Goal: Use online tool/utility: Utilize a website feature to perform a specific function

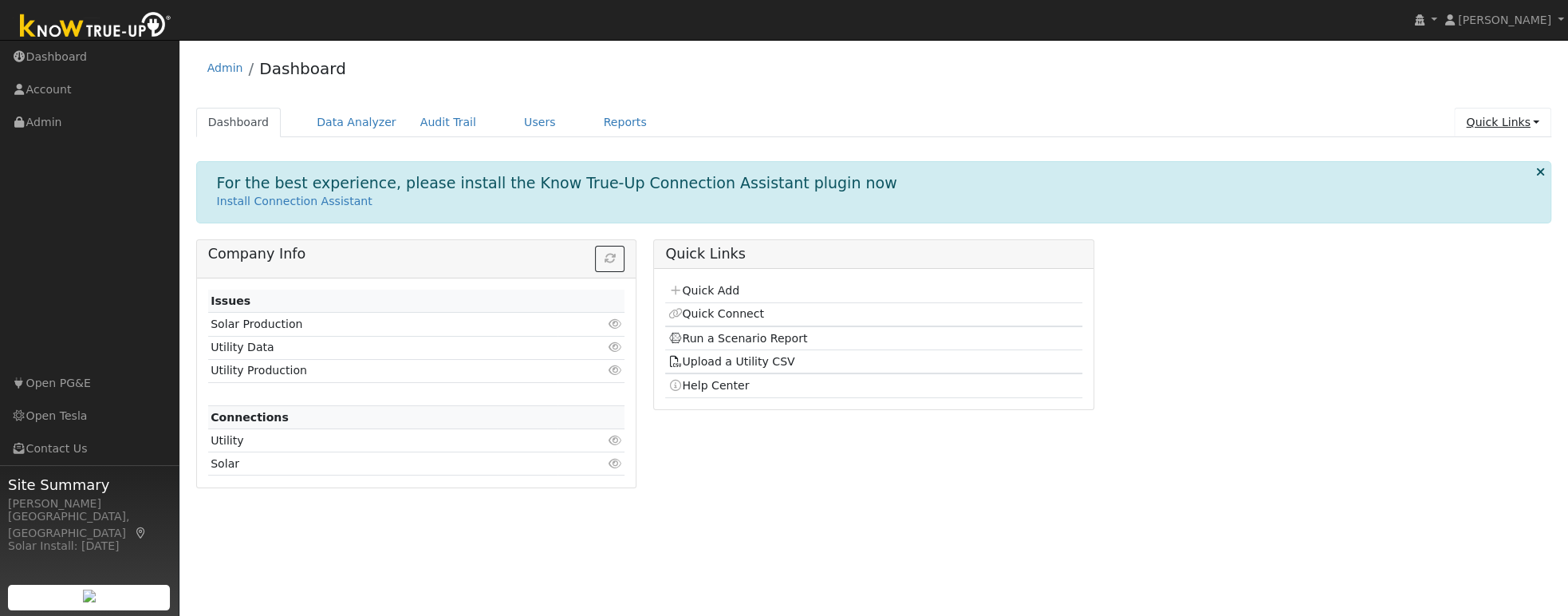
click at [1515, 120] on link "Quick Links" at bounding box center [1503, 123] width 97 height 30
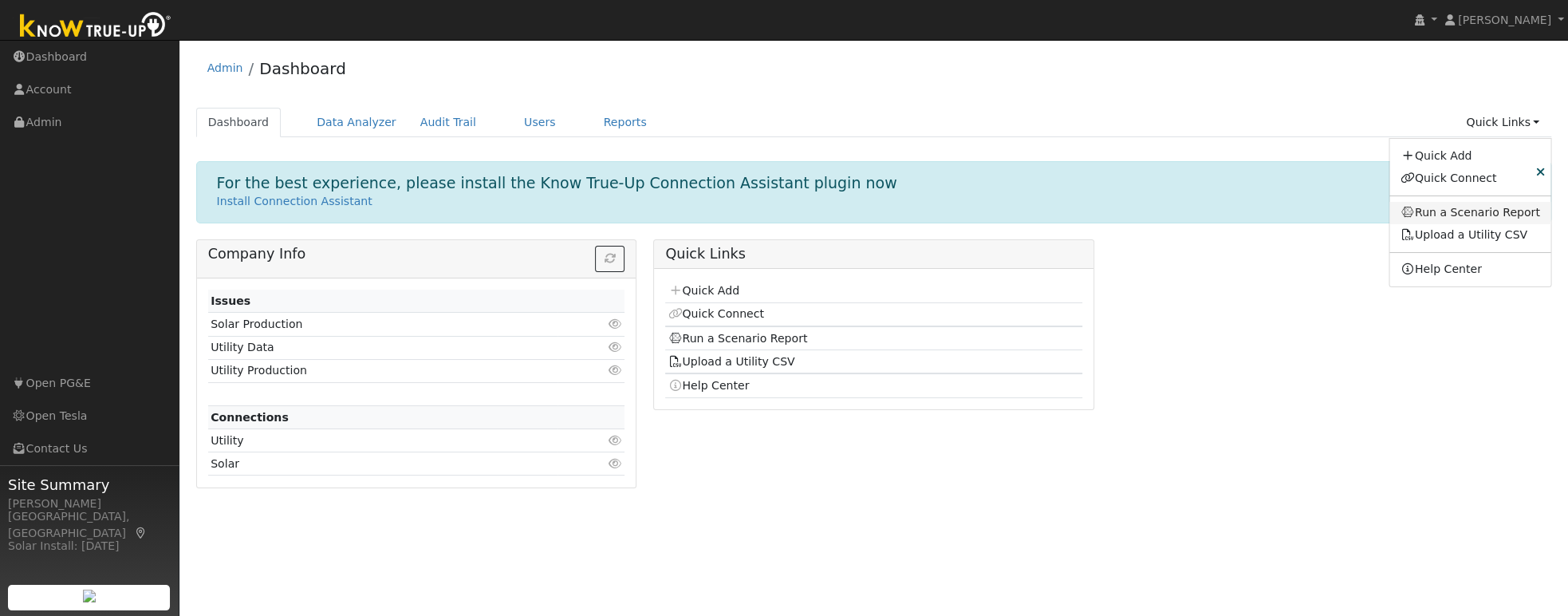
click at [1453, 214] on link "Run a Scenario Report" at bounding box center [1471, 213] width 162 height 22
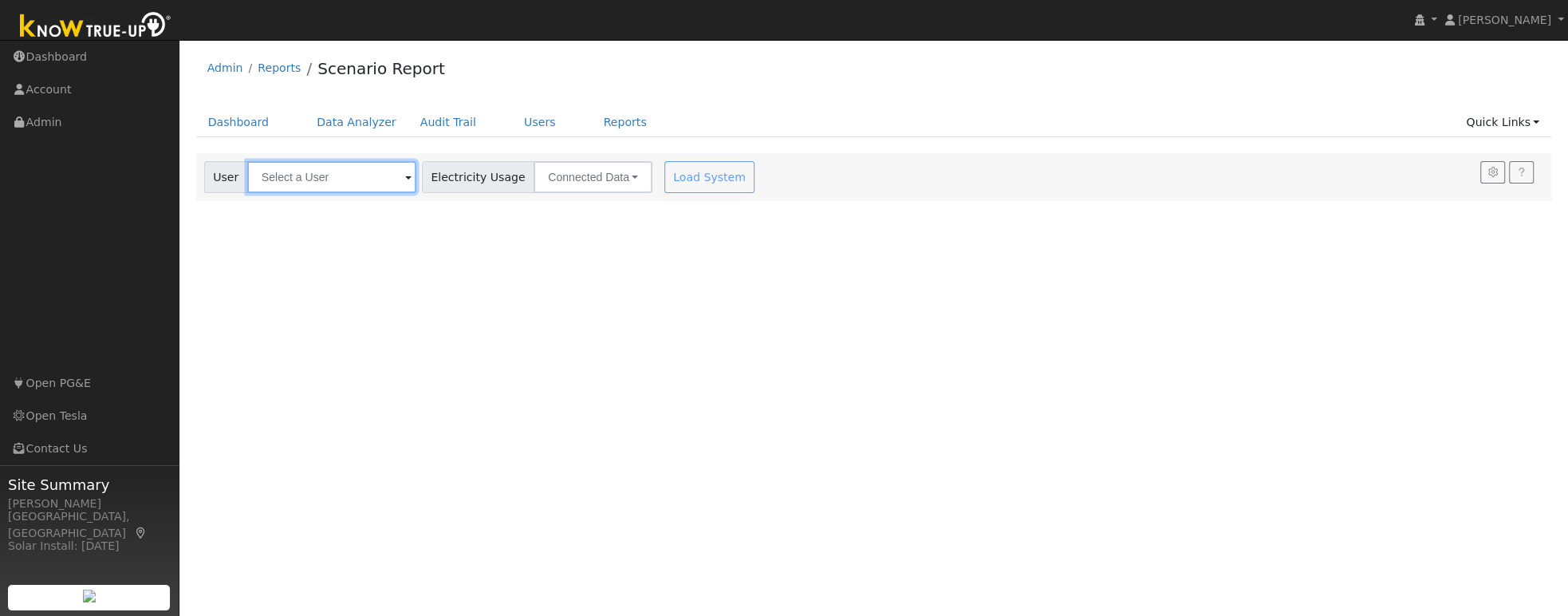
click at [348, 185] on input "text" at bounding box center [332, 177] width 170 height 32
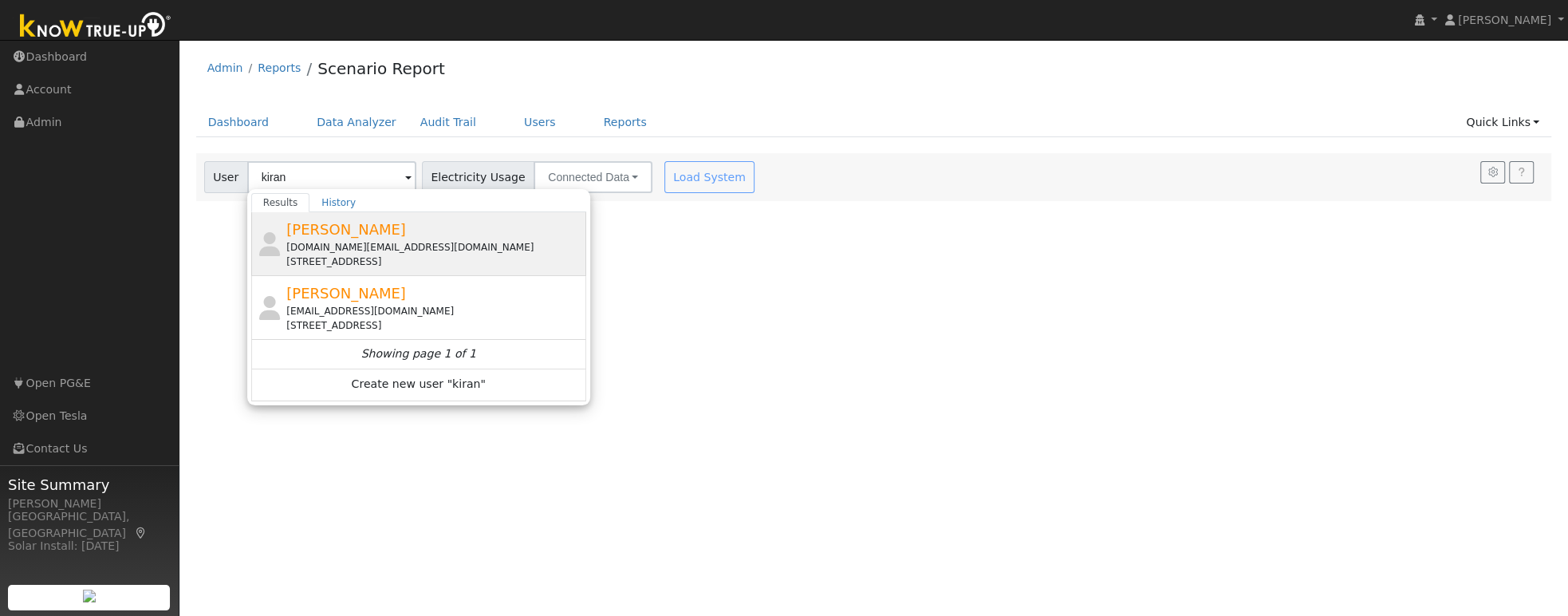
click at [385, 240] on div "[DOMAIN_NAME][EMAIL_ADDRESS][DOMAIN_NAME]" at bounding box center [435, 246] width 296 height 14
type input "[PERSON_NAME]"
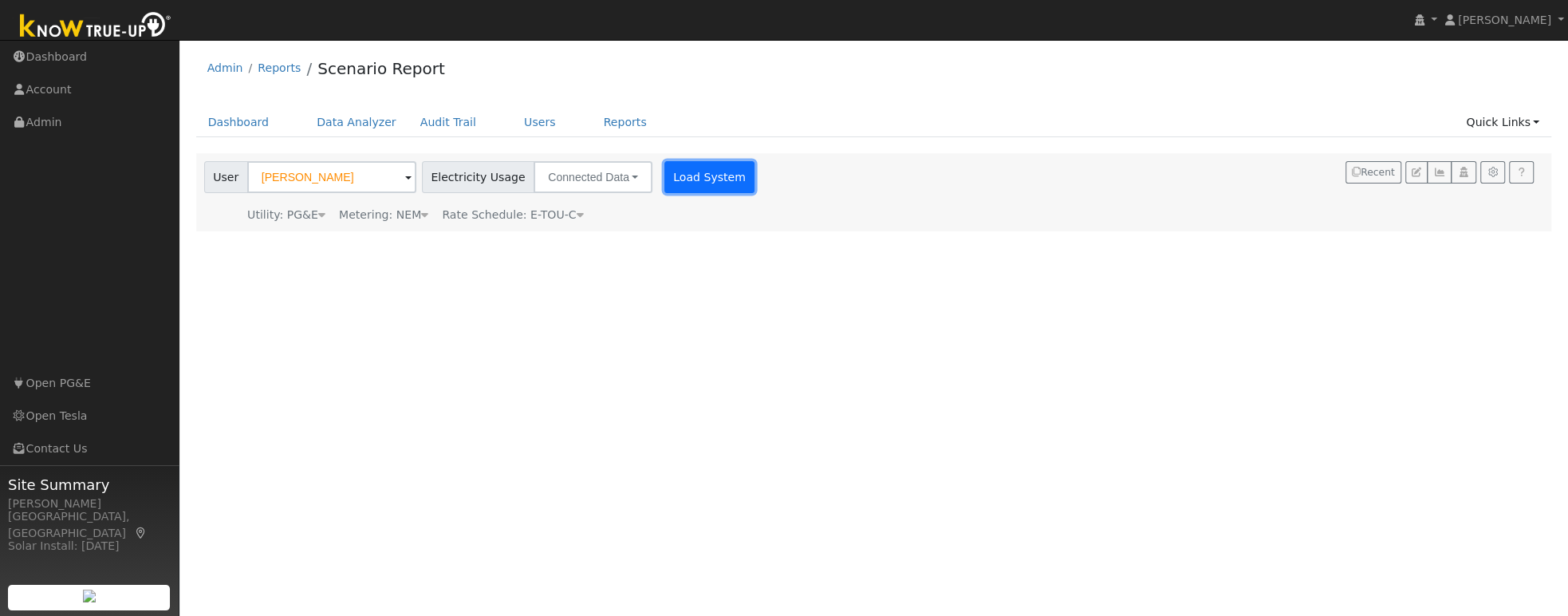
click at [694, 175] on button "Load System" at bounding box center [709, 177] width 91 height 32
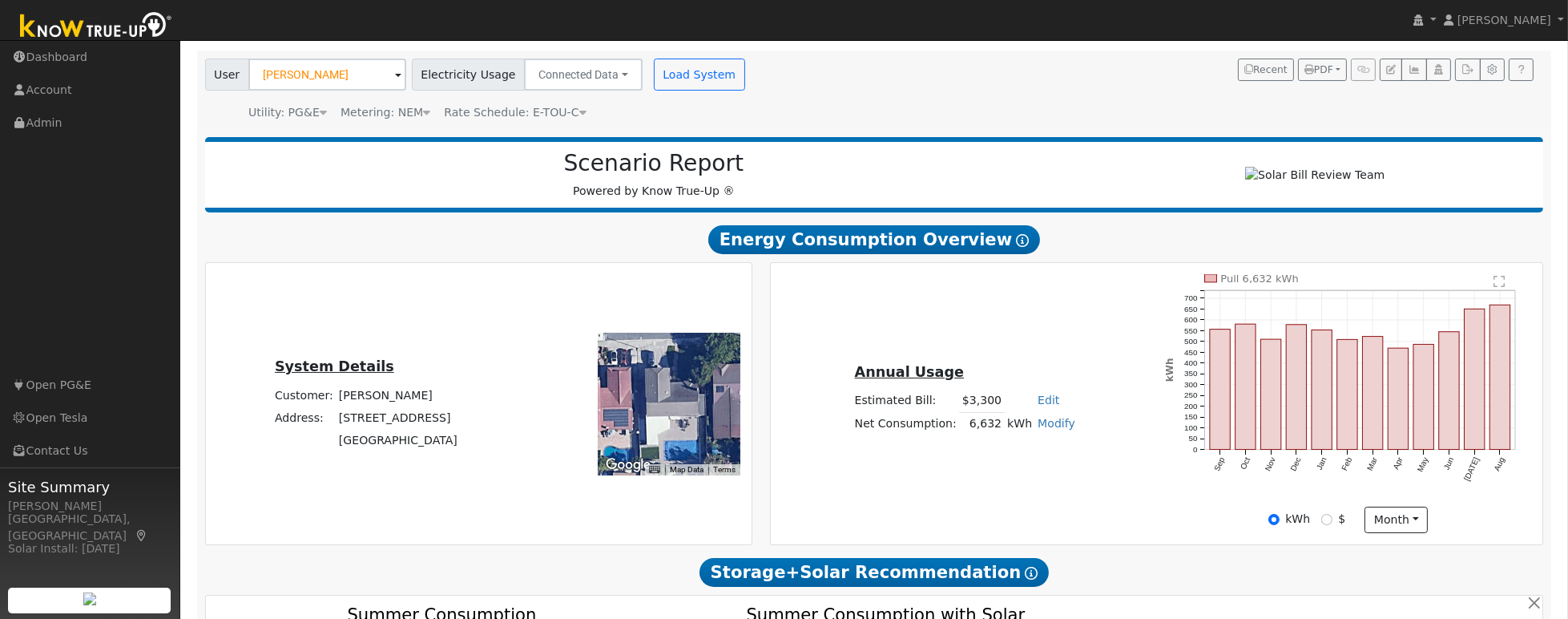
scroll to position [103, 0]
click at [1332, 524] on input "$" at bounding box center [1327, 519] width 11 height 11
radio input "true"
radio input "false"
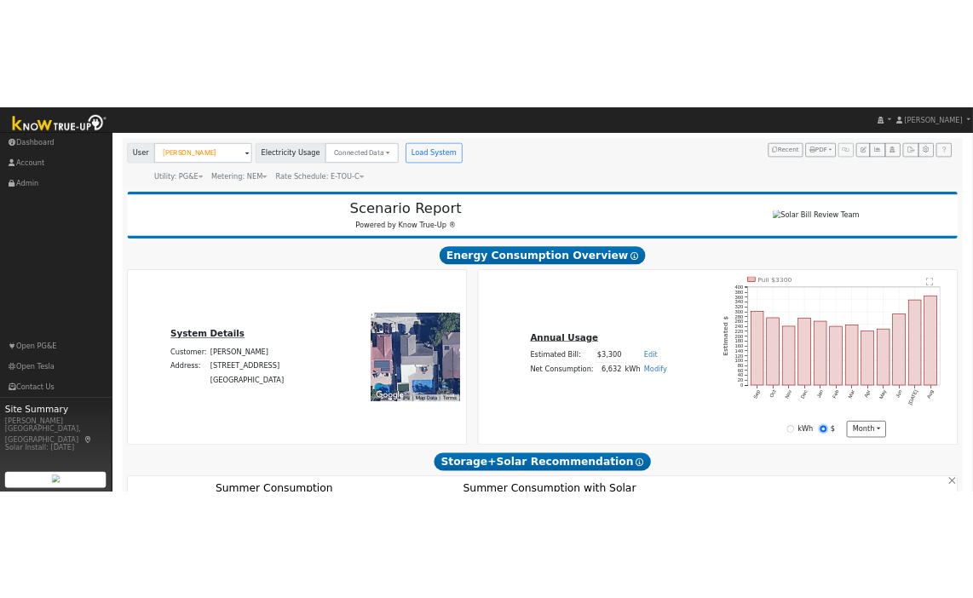
scroll to position [112, 0]
